Goal: Task Accomplishment & Management: Use online tool/utility

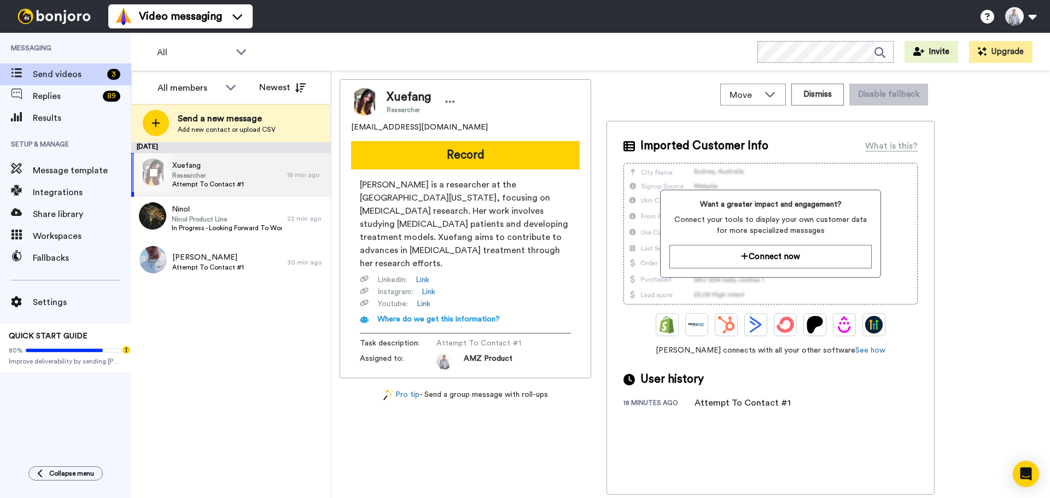
click at [226, 170] on span "Xuefang" at bounding box center [208, 165] width 72 height 11
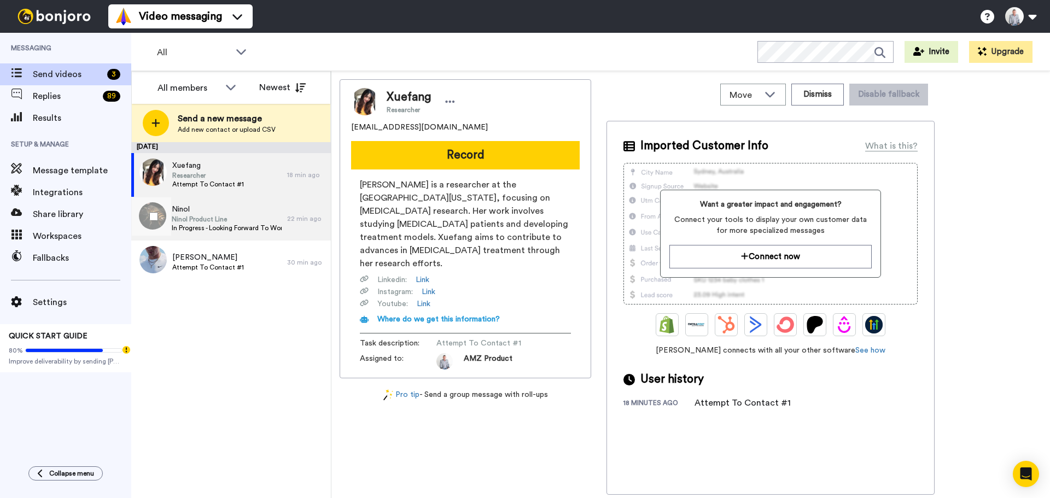
click at [211, 218] on span "Ninol Product Line" at bounding box center [227, 219] width 110 height 9
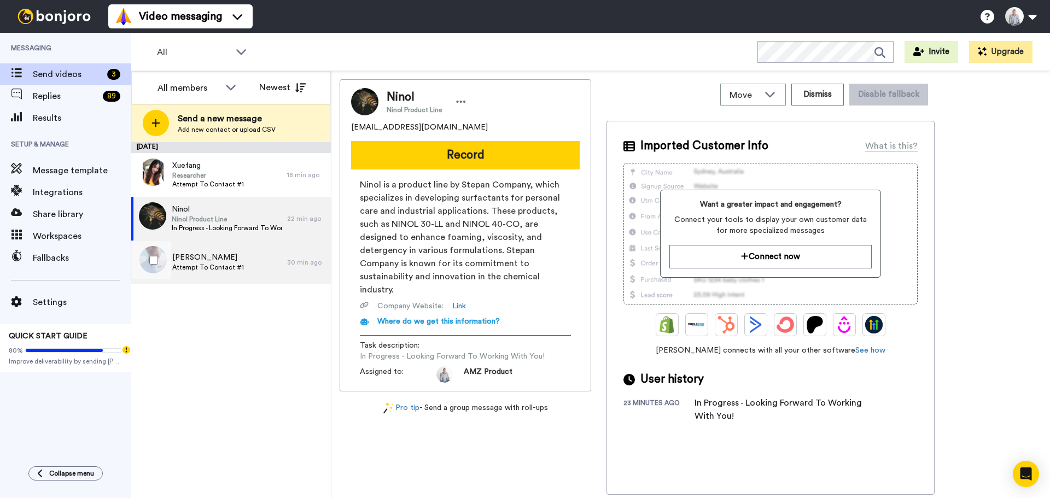
click at [225, 251] on div "Nestor Attempt To Contact #1" at bounding box center [209, 263] width 156 height 44
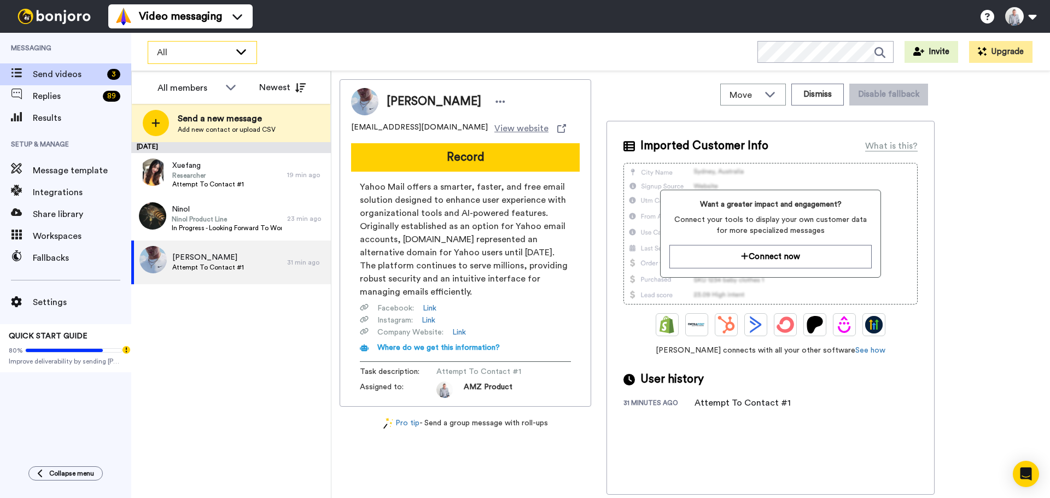
click at [239, 52] on icon at bounding box center [241, 51] width 10 height 5
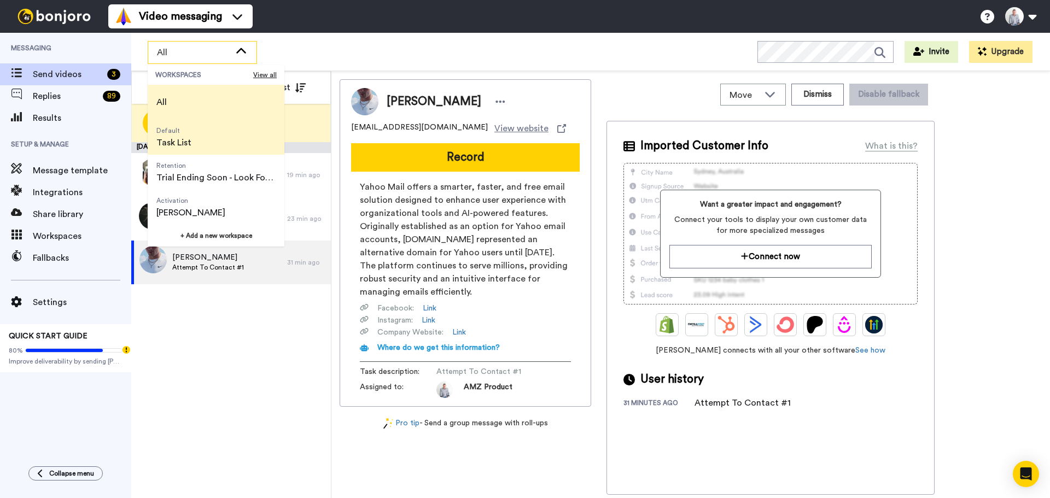
click at [215, 141] on li "Default Task List" at bounding box center [216, 137] width 137 height 35
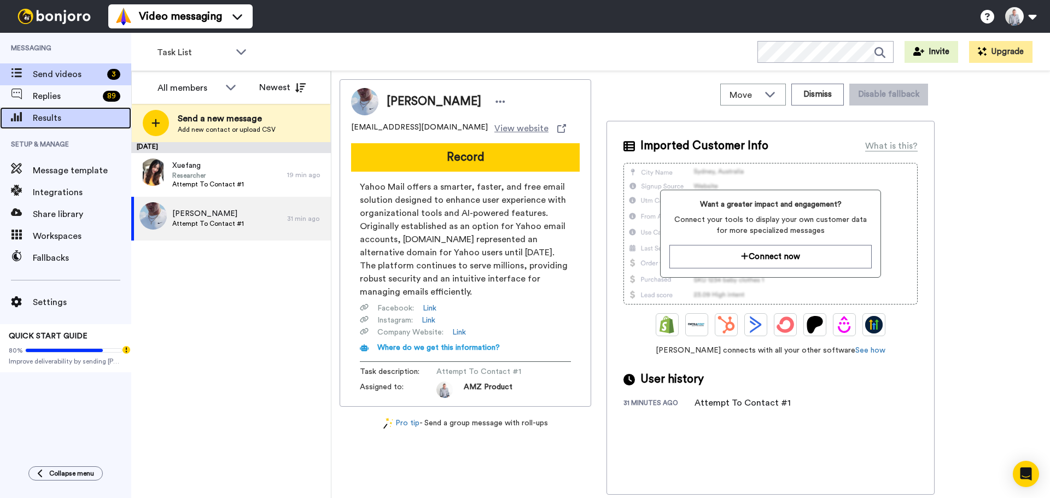
click at [65, 115] on span "Results" at bounding box center [82, 118] width 98 height 13
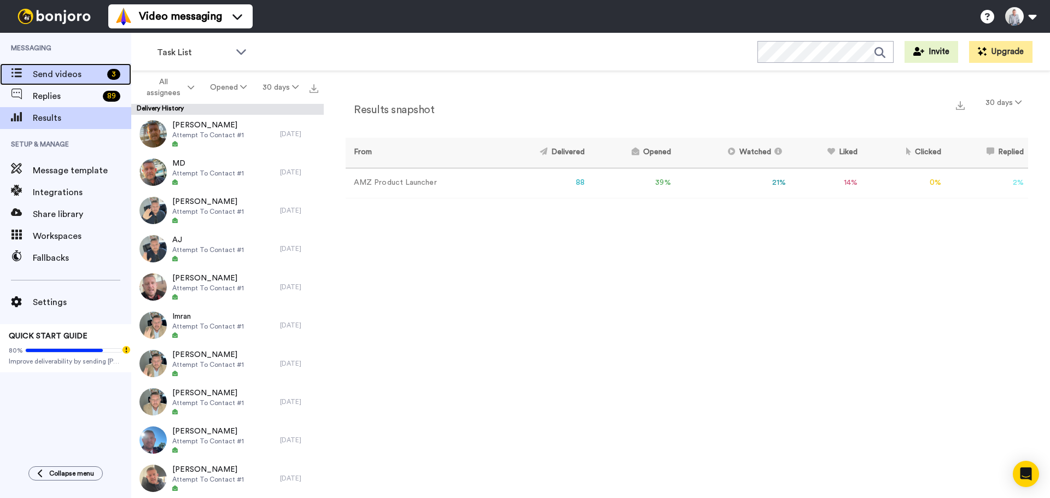
click at [57, 73] on span "Send videos" at bounding box center [68, 74] width 70 height 13
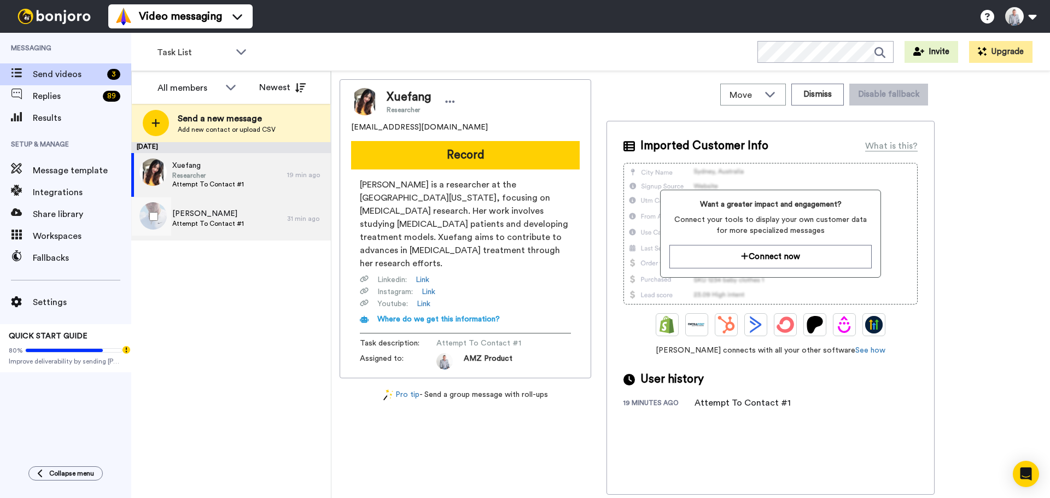
click at [213, 215] on span "Nestor" at bounding box center [208, 213] width 72 height 11
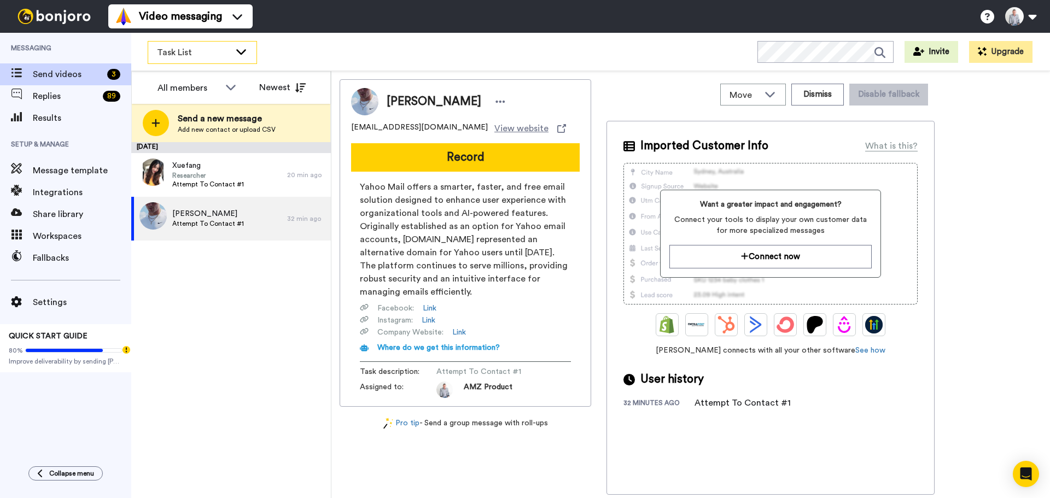
click at [237, 53] on icon at bounding box center [241, 51] width 13 height 11
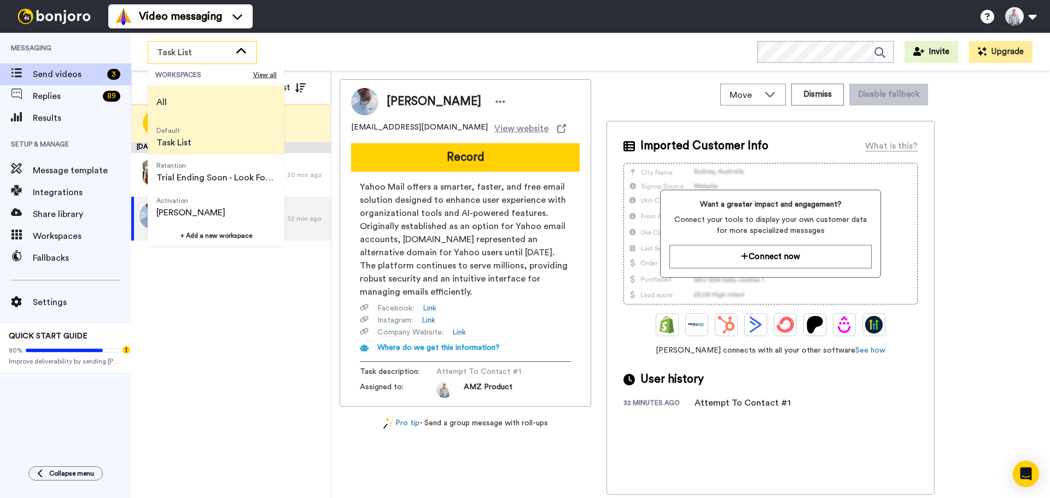
click at [194, 104] on li "All" at bounding box center [216, 102] width 137 height 35
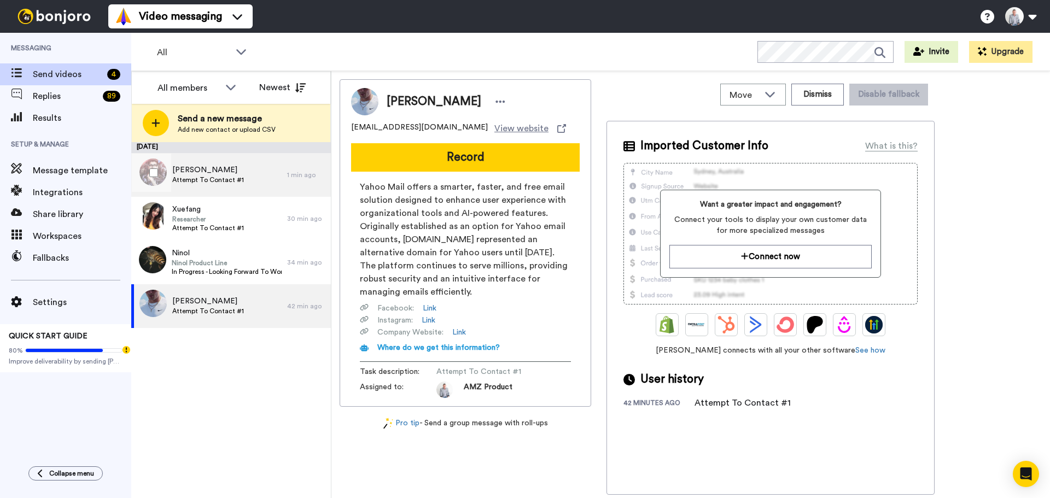
click at [203, 172] on span "Jonathan" at bounding box center [208, 170] width 72 height 11
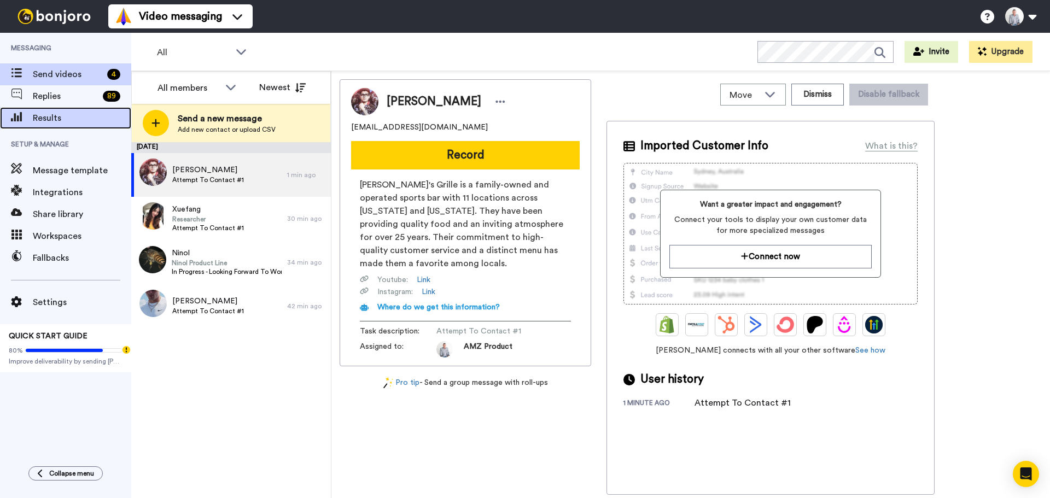
click at [55, 121] on span "Results" at bounding box center [82, 118] width 98 height 13
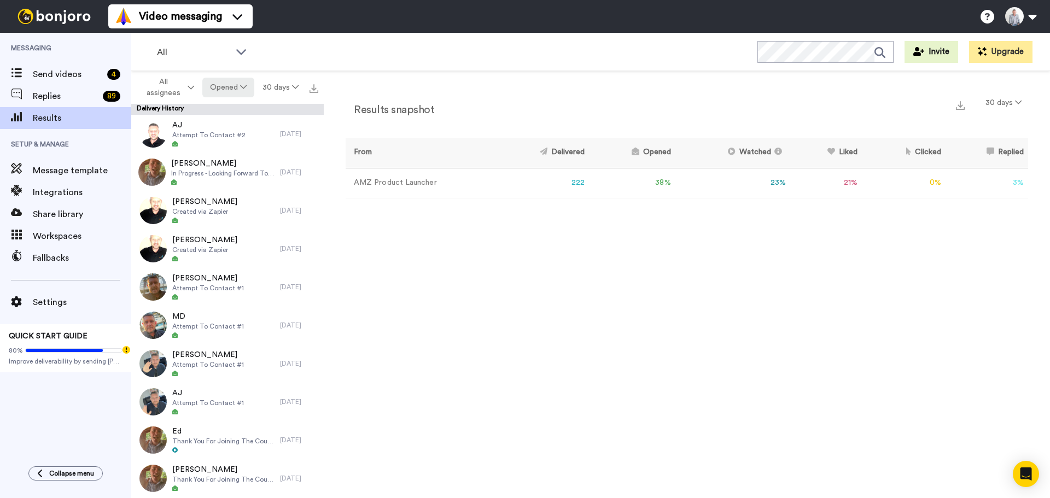
click at [249, 94] on button "Opened" at bounding box center [228, 88] width 53 height 20
click at [241, 111] on div "Delivered" at bounding box center [229, 110] width 51 height 12
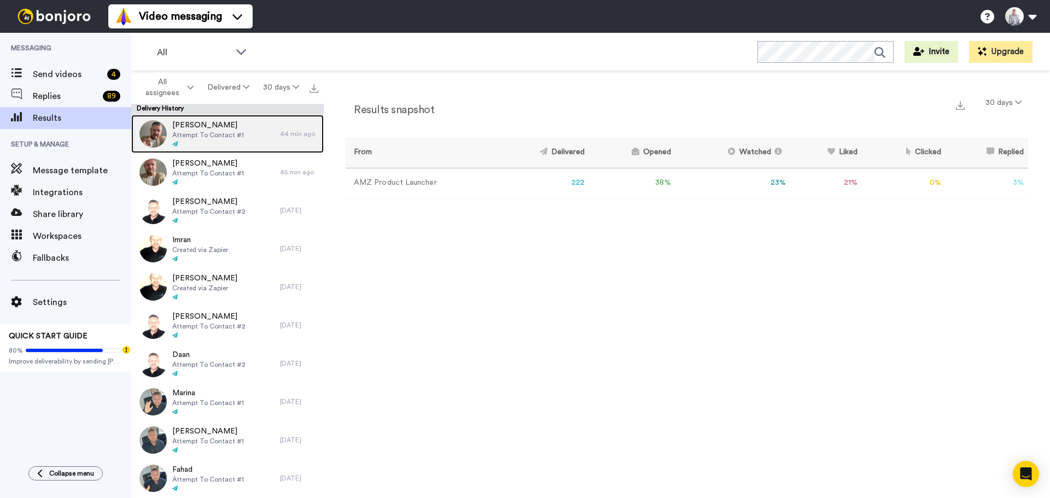
click at [235, 127] on span "[PERSON_NAME]" at bounding box center [208, 125] width 72 height 11
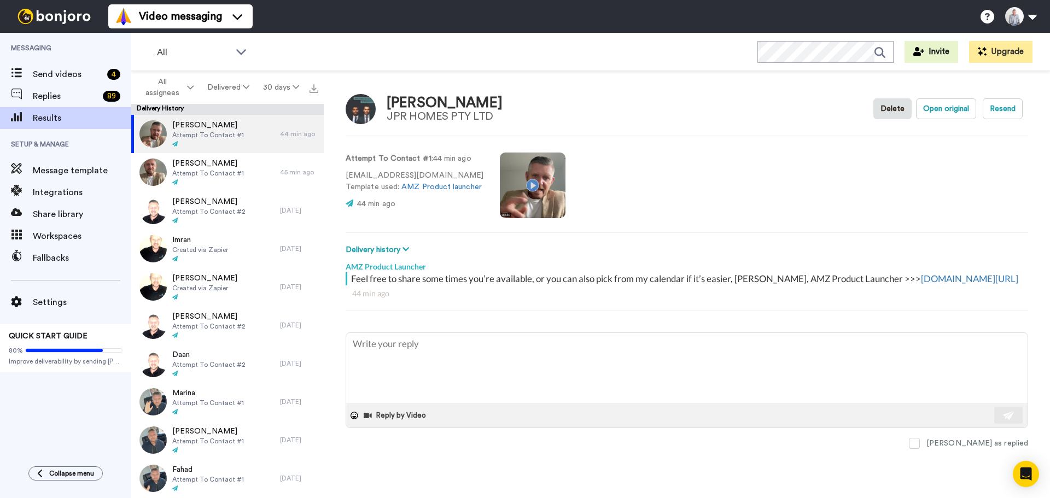
type textarea "x"
click at [70, 80] on span "Send videos" at bounding box center [68, 74] width 70 height 13
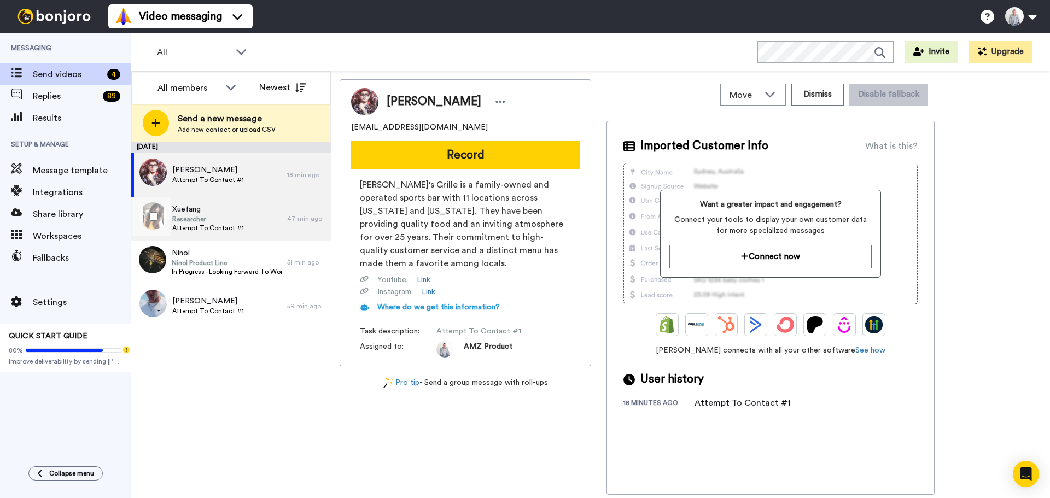
click at [218, 210] on span "Xuefang" at bounding box center [208, 209] width 72 height 11
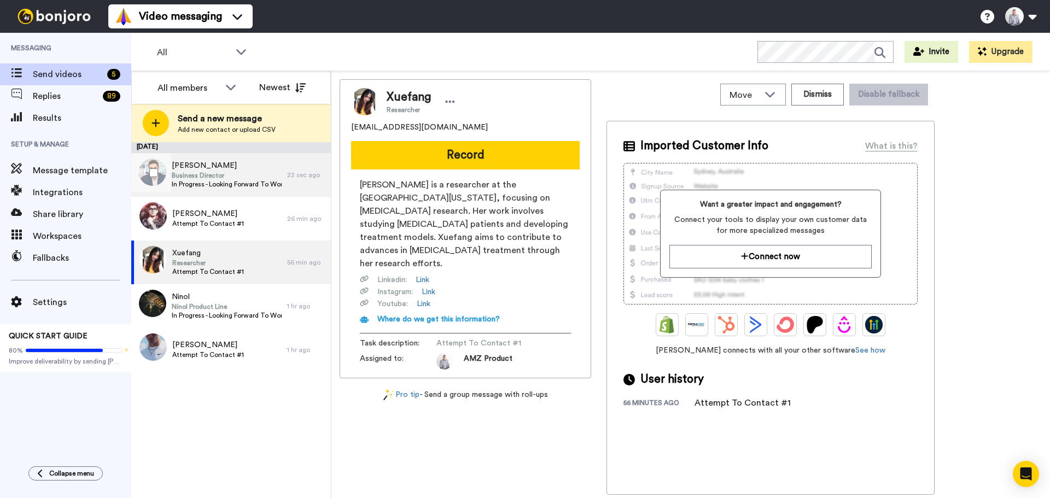
click at [248, 170] on span "[PERSON_NAME]" at bounding box center [227, 165] width 110 height 11
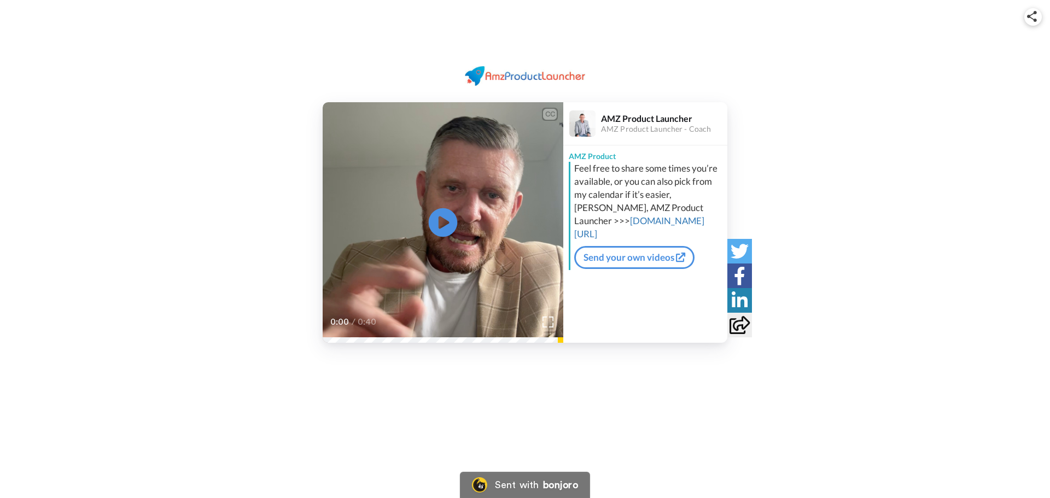
click at [448, 223] on icon "Play/Pause" at bounding box center [443, 223] width 29 height 52
